Goal: Find specific page/section: Find specific page/section

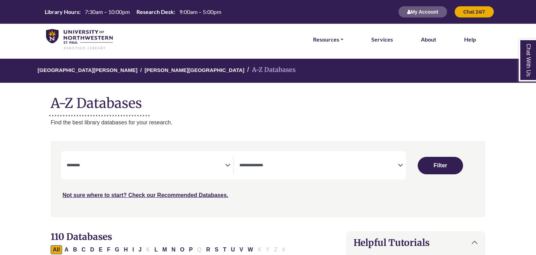
select select "Database Subject Filter"
select select "Database Types Filter"
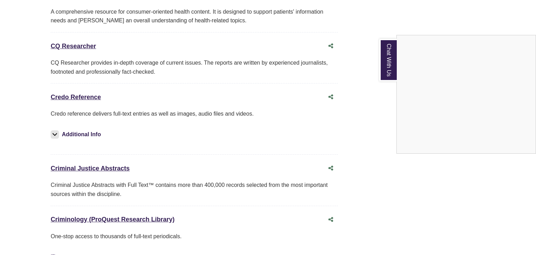
scroll to position [1707, 0]
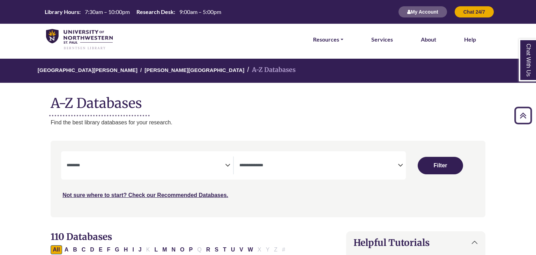
select select "Database Subject Filter"
select select "Database Types Filter"
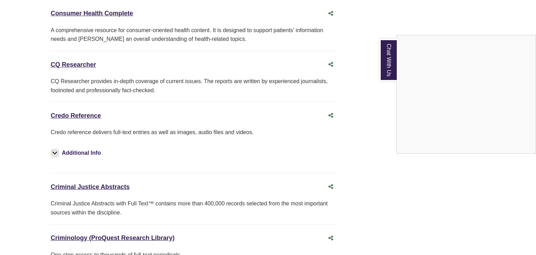
scroll to position [1707, 0]
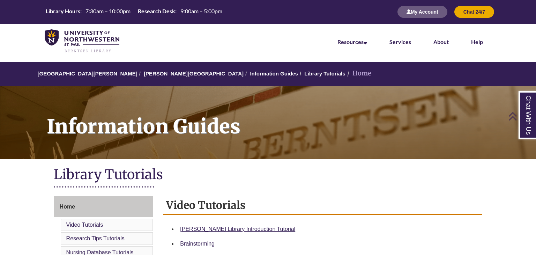
scroll to position [96, 0]
